Goal: Obtain resource: Obtain resource

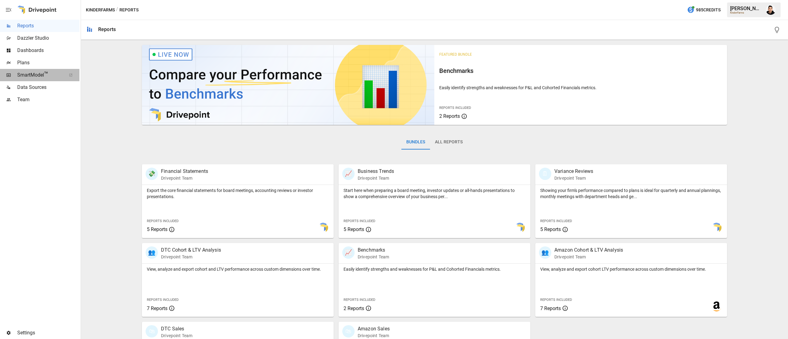
click at [40, 72] on span "SmartModel ™" at bounding box center [39, 74] width 45 height 7
click at [39, 64] on span "Plans" at bounding box center [48, 62] width 62 height 7
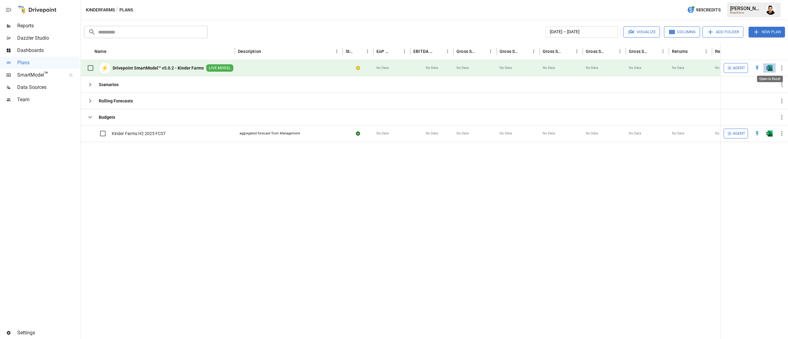
click at [772, 70] on img "Open in Excel" at bounding box center [770, 68] width 6 height 6
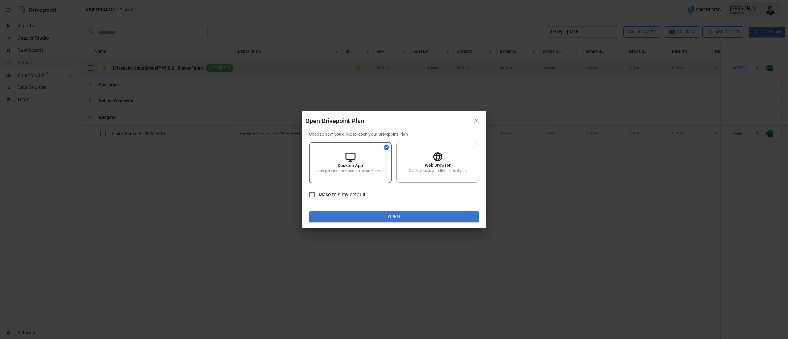
click at [391, 212] on button "Open" at bounding box center [394, 217] width 170 height 11
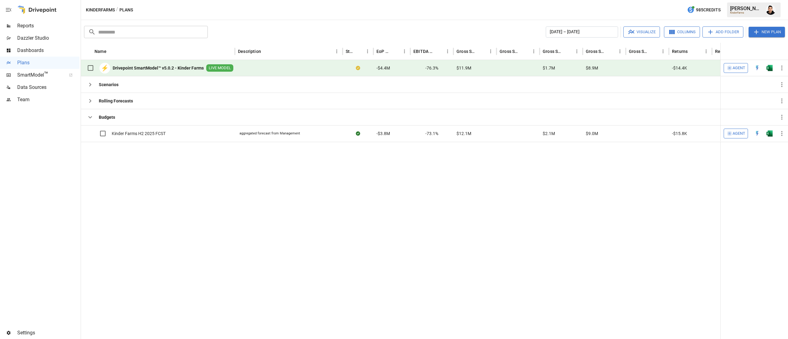
click at [769, 73] on div at bounding box center [770, 68] width 12 height 16
click at [771, 66] on img "Open in Excel" at bounding box center [770, 68] width 6 height 6
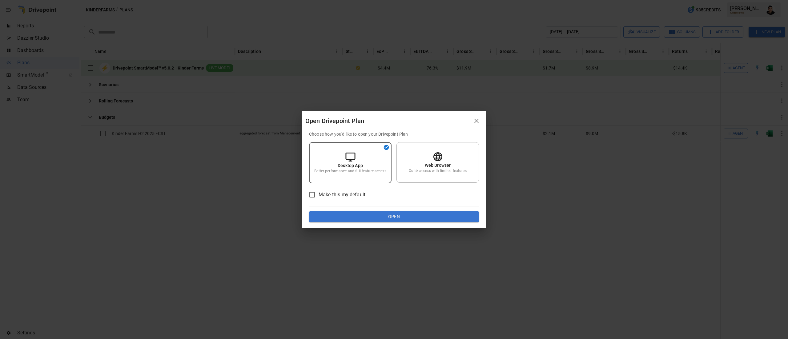
click at [421, 217] on button "Open" at bounding box center [394, 217] width 170 height 11
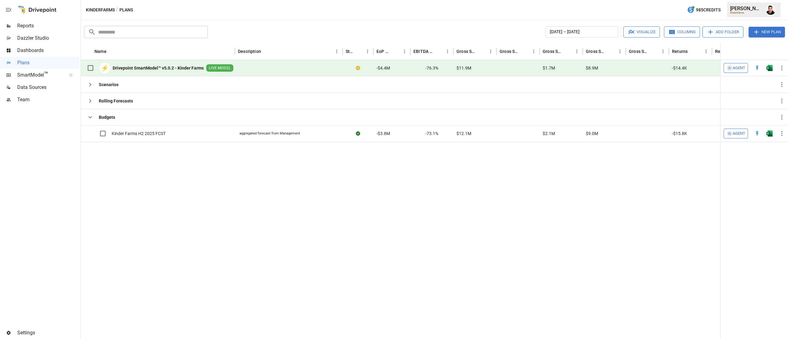
click at [771, 71] on img "Open in Excel" at bounding box center [770, 68] width 6 height 6
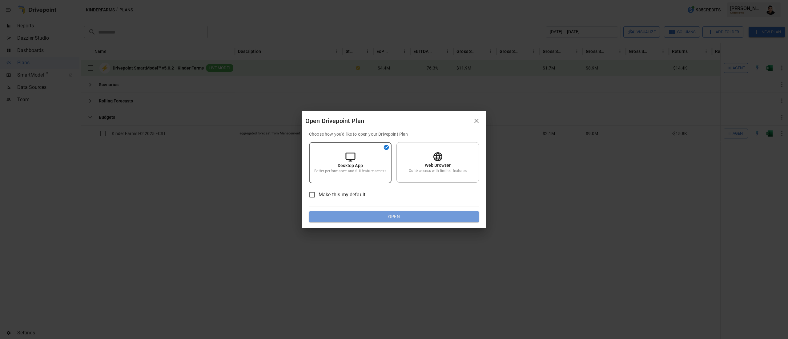
click at [433, 214] on button "Open" at bounding box center [394, 217] width 170 height 11
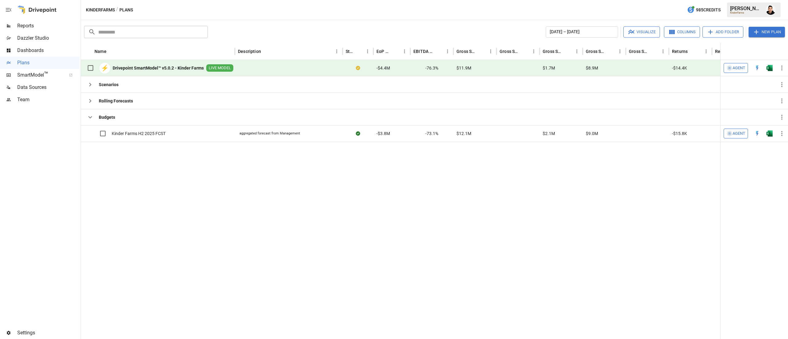
click at [767, 8] on img "Francisco Sanchez" at bounding box center [771, 10] width 10 height 10
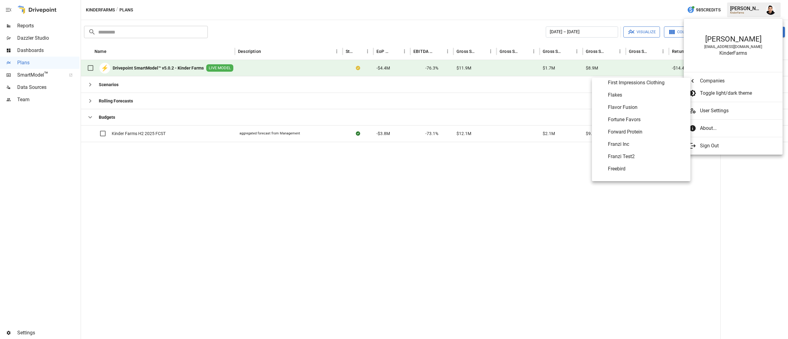
scroll to position [979, 0]
click at [652, 124] on li "Earthbreeze" at bounding box center [641, 129] width 99 height 12
